Goal: Transaction & Acquisition: Purchase product/service

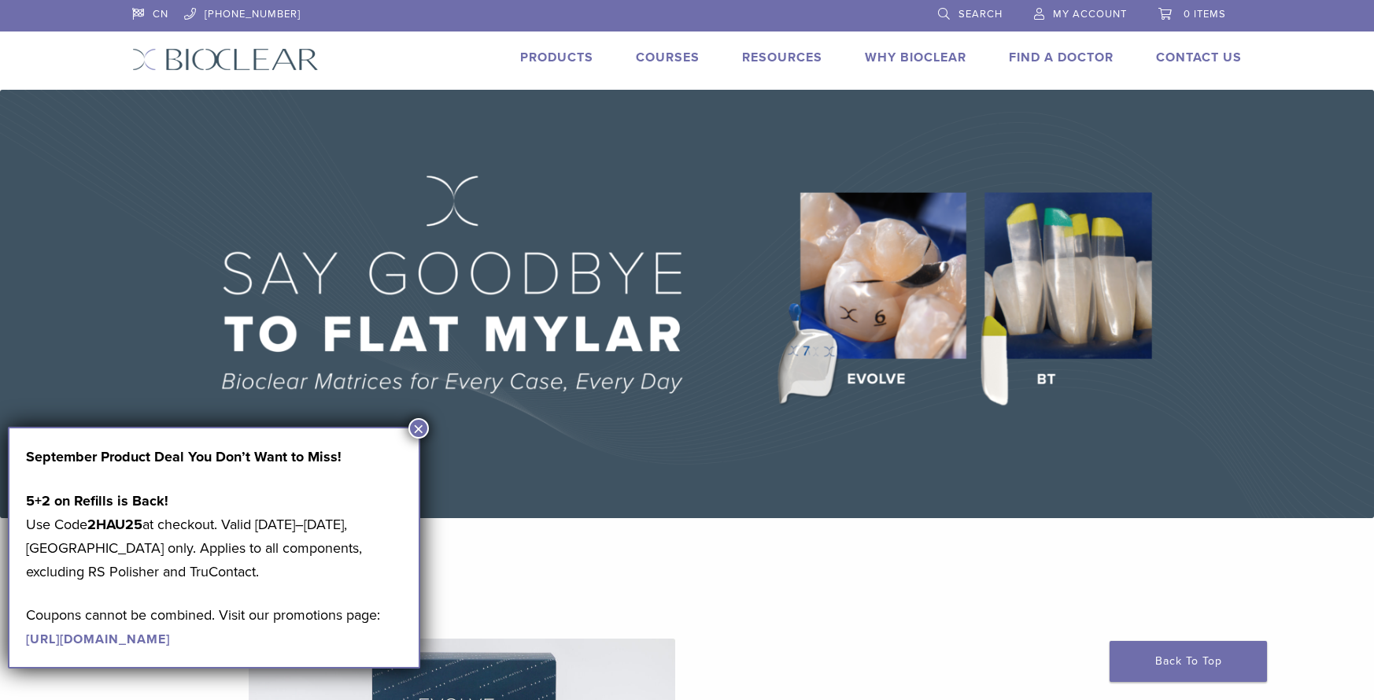
click at [420, 428] on button "×" at bounding box center [419, 428] width 20 height 20
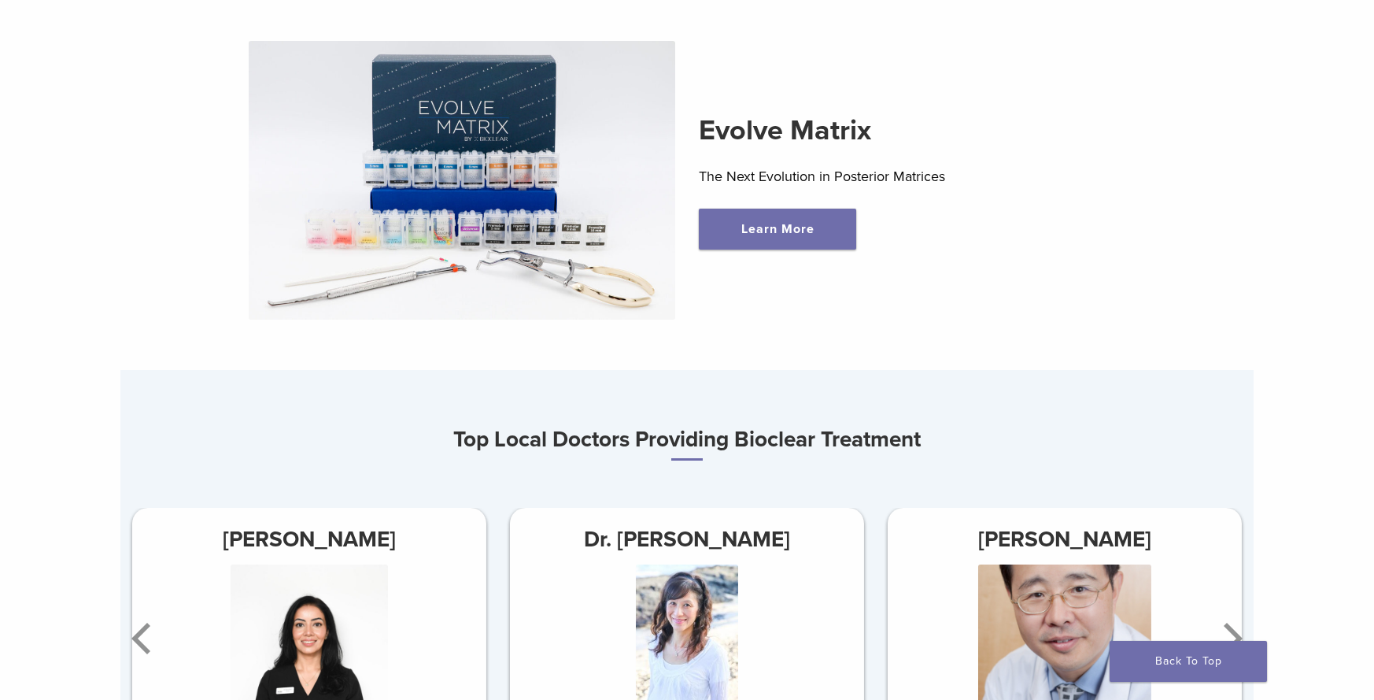
scroll to position [551, 0]
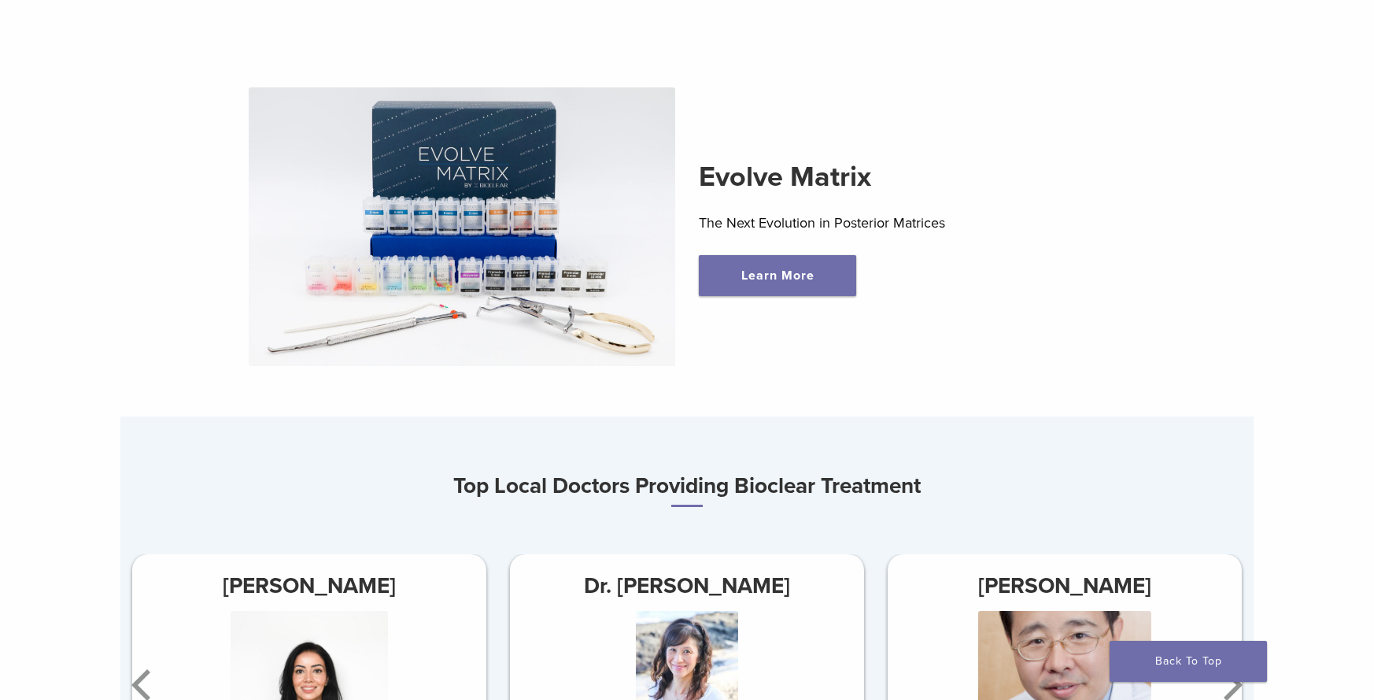
click at [536, 246] on img at bounding box center [462, 226] width 427 height 279
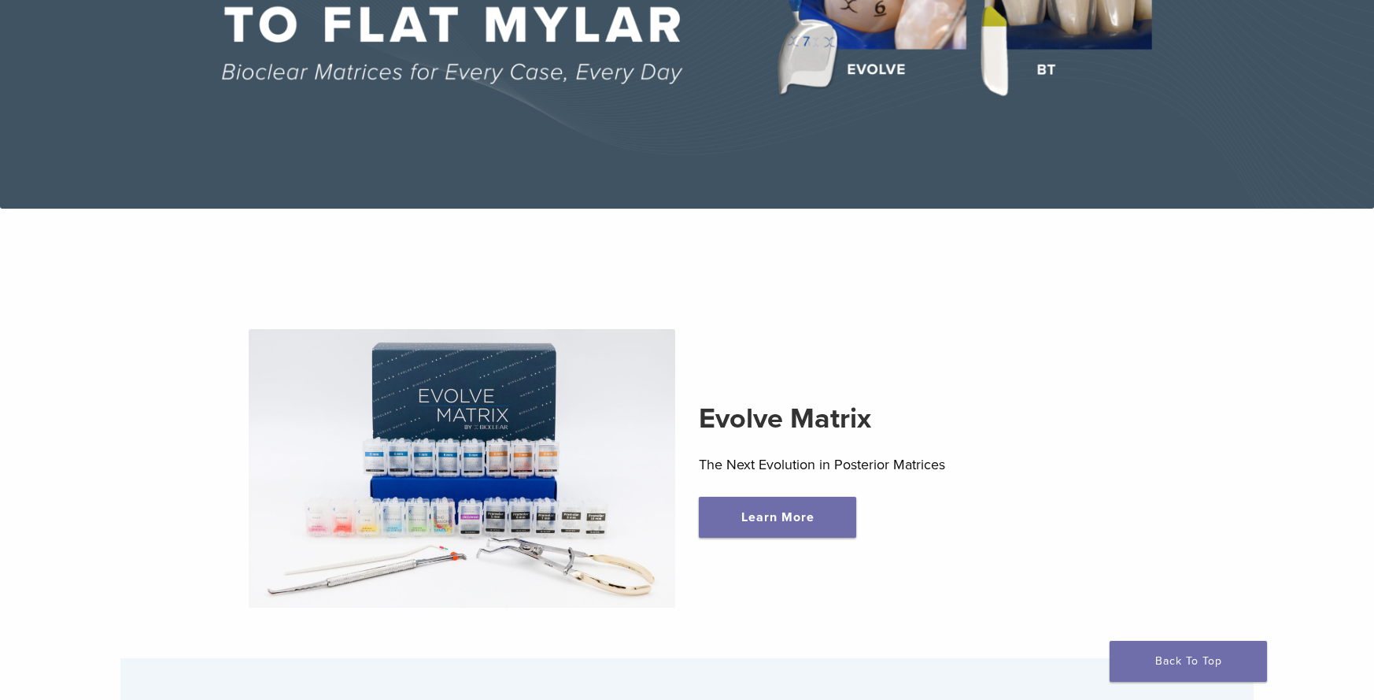
scroll to position [0, 0]
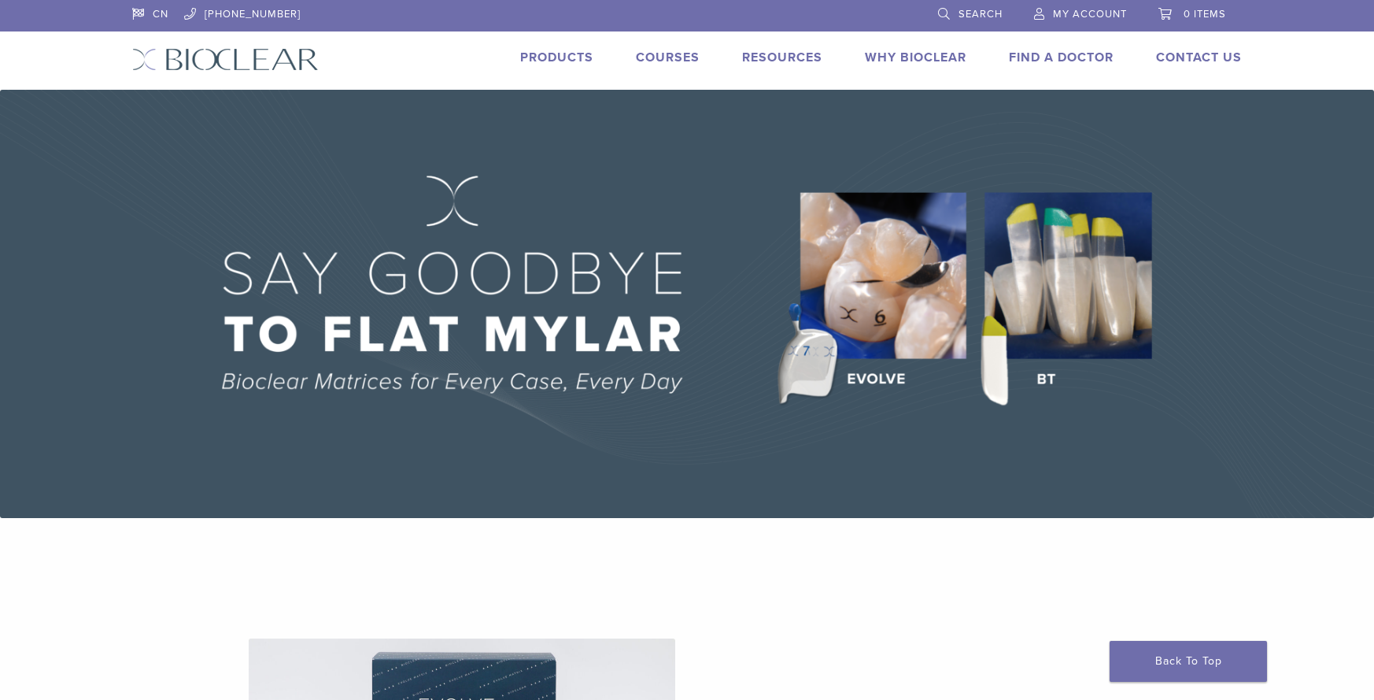
click at [593, 55] on div "Products Courses Resources Expand child menu Technique Guides, IFU, & SDS Why B…" at bounding box center [792, 59] width 947 height 23
click at [566, 56] on link "Products" at bounding box center [556, 58] width 73 height 16
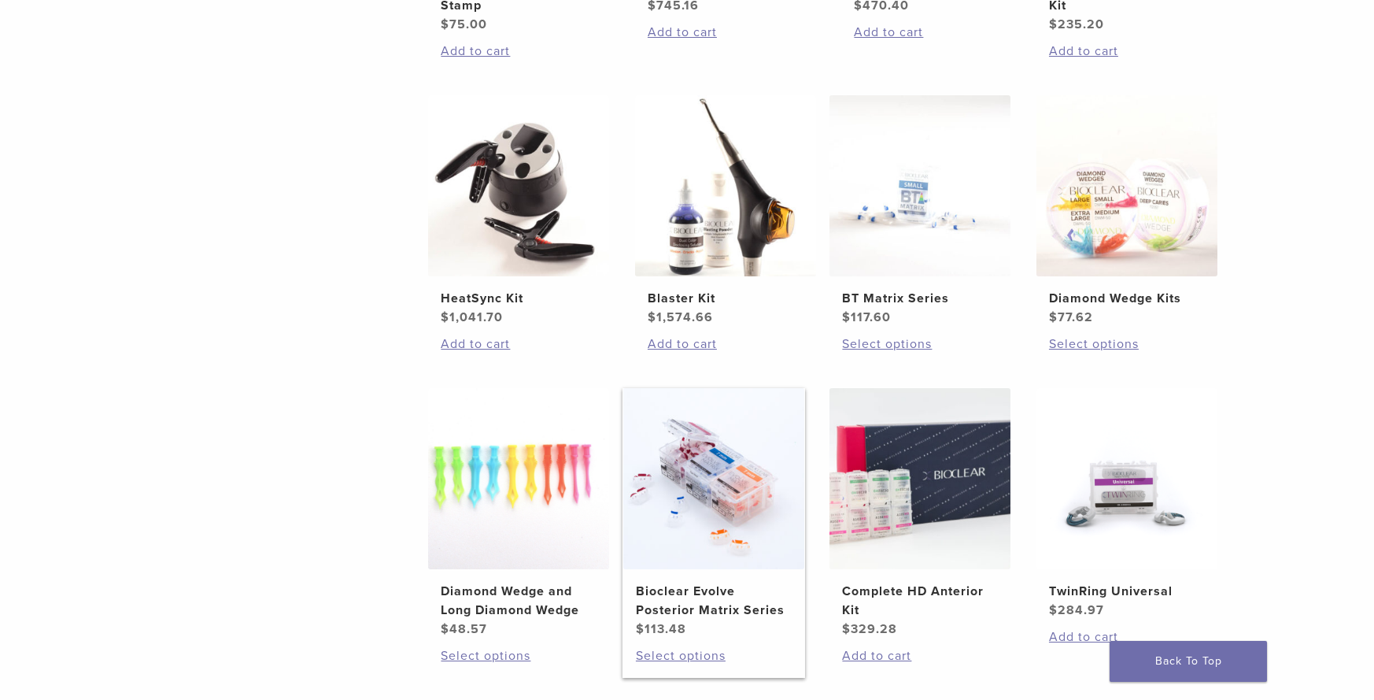
scroll to position [630, 0]
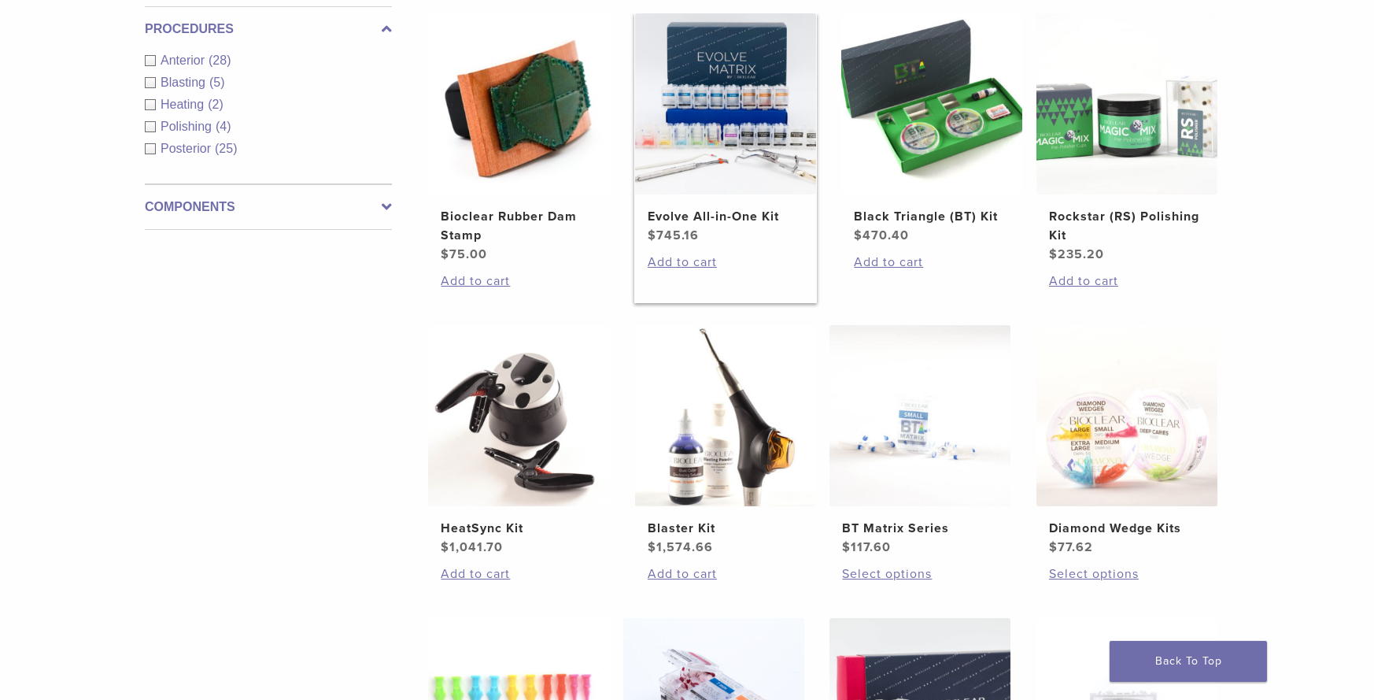
click at [687, 121] on img at bounding box center [725, 103] width 181 height 181
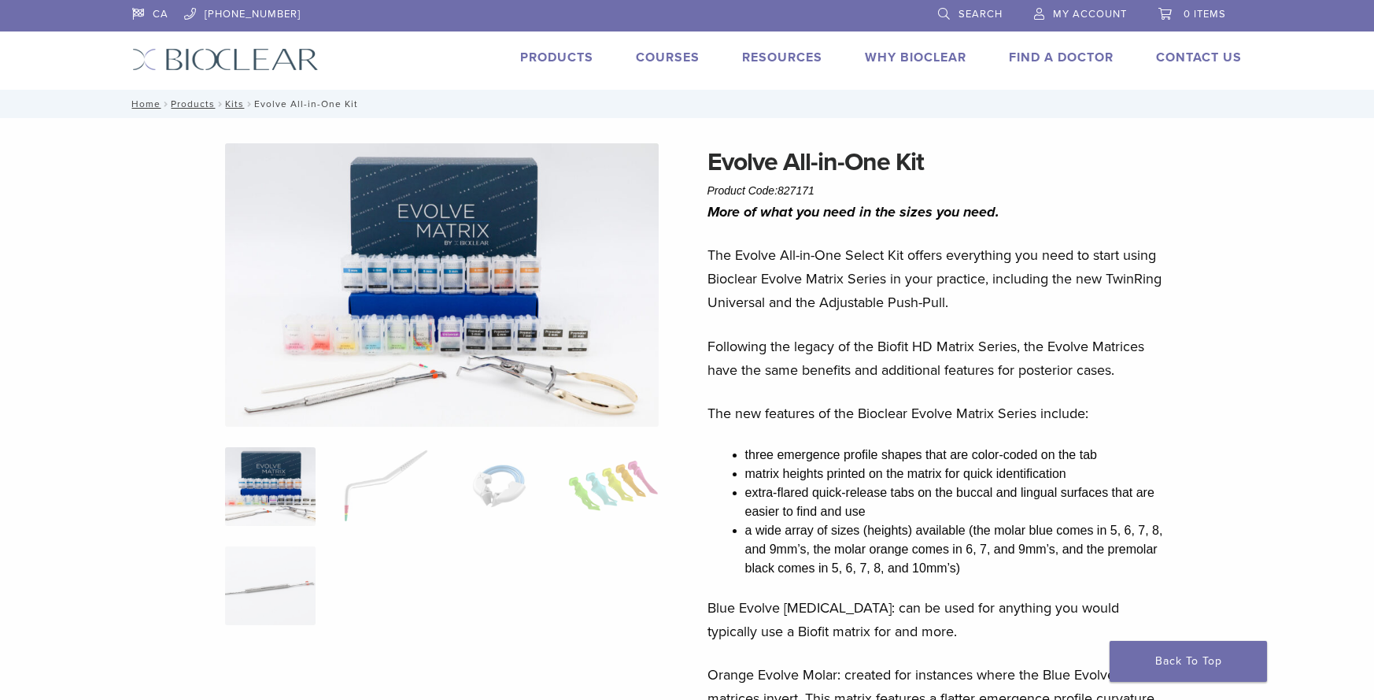
drag, startPoint x: 480, startPoint y: 265, endPoint x: 220, endPoint y: 309, distance: 264.3
click at [412, 288] on img at bounding box center [442, 284] width 435 height 283
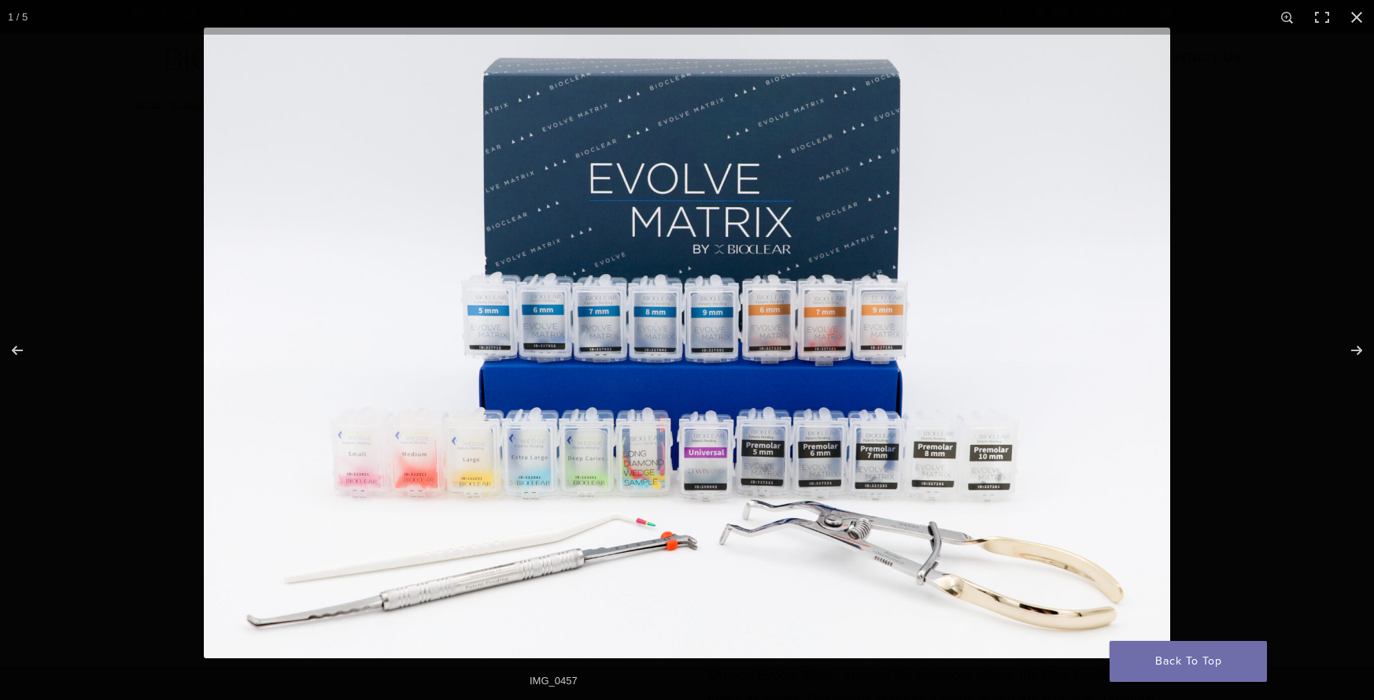
click at [505, 374] on img at bounding box center [687, 343] width 967 height 631
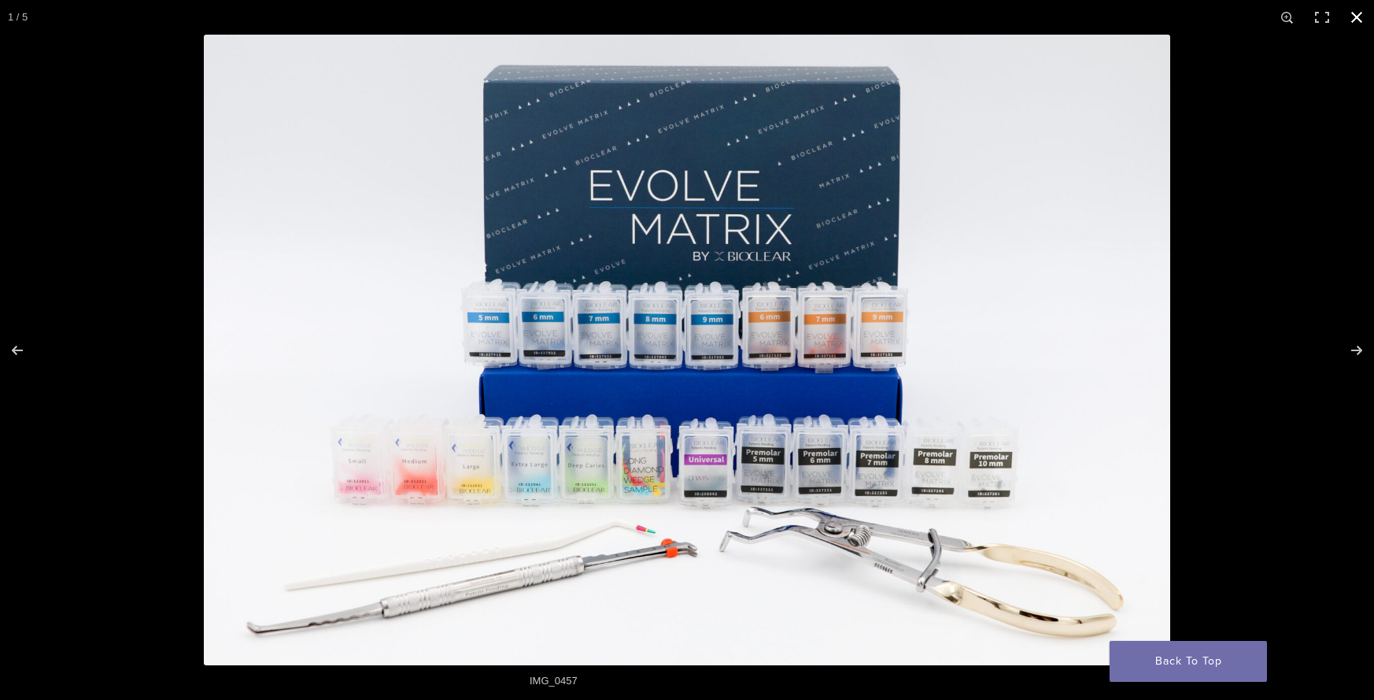
click at [1363, 15] on button "Close (Esc)" at bounding box center [1357, 17] width 35 height 35
